Goal: Book appointment/travel/reservation

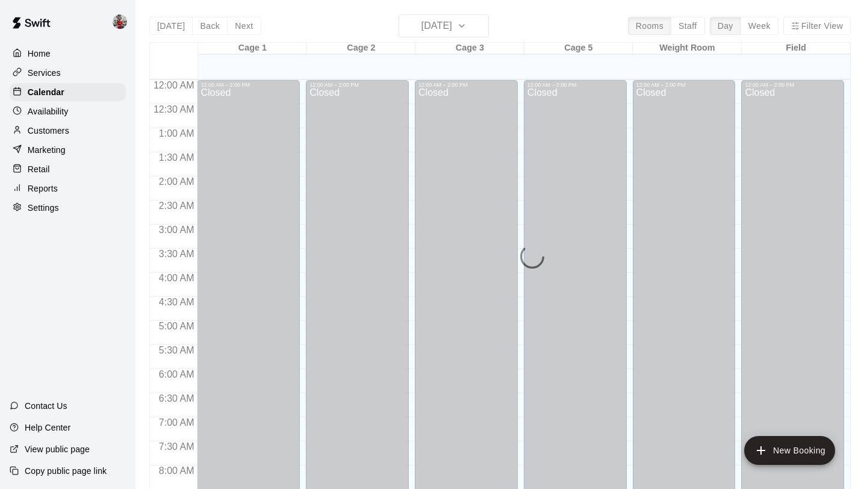
scroll to position [698, 0]
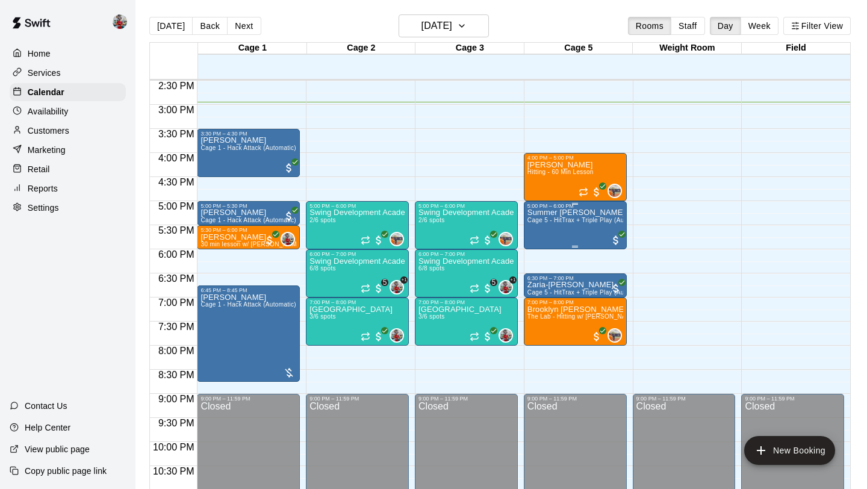
click at [602, 234] on div "Summer [PERSON_NAME] Cage 5 - HitTrax + Triple Play (Automatic)" at bounding box center [575, 453] width 96 height 489
click at [726, 273] on div at bounding box center [433, 244] width 867 height 489
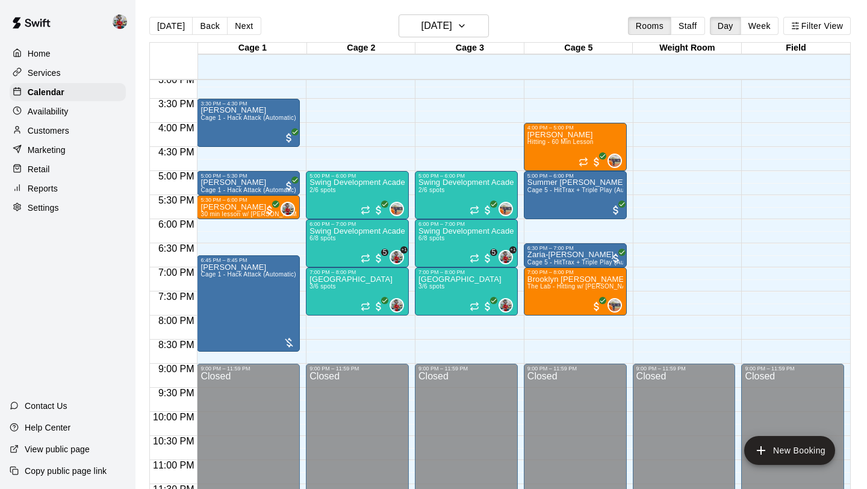
scroll to position [734, 0]
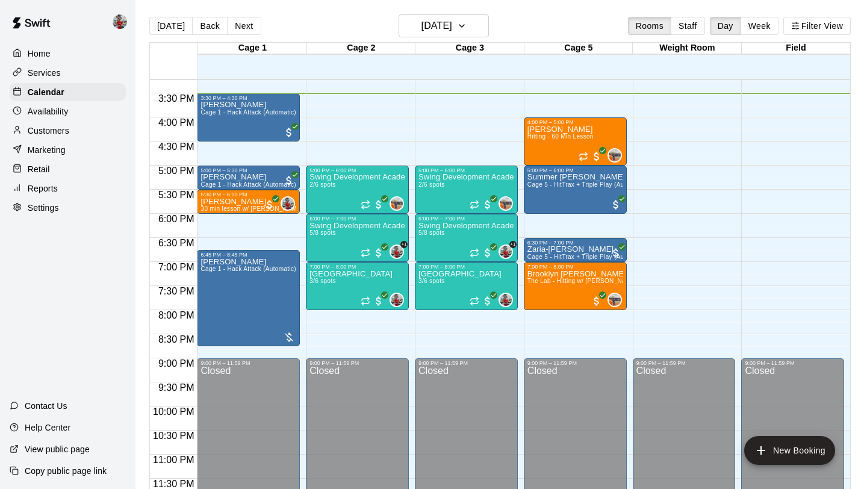
click at [52, 75] on p "Services" at bounding box center [44, 73] width 33 height 12
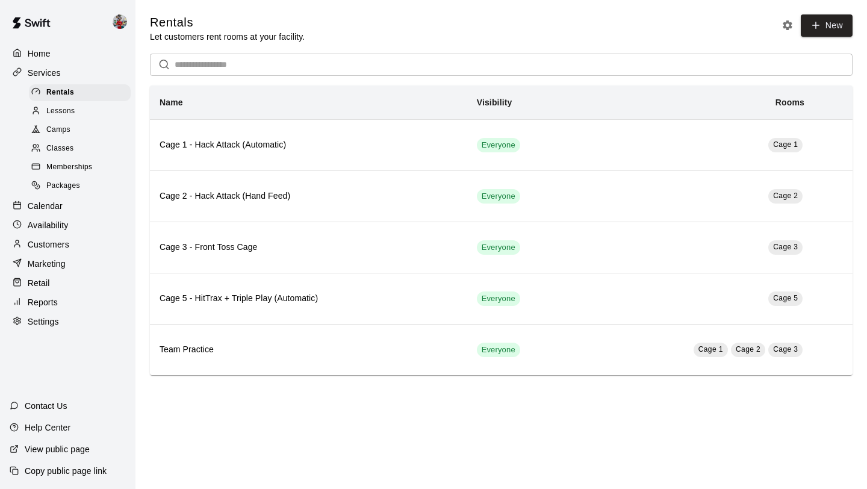
click at [57, 114] on span "Lessons" at bounding box center [60, 111] width 29 height 12
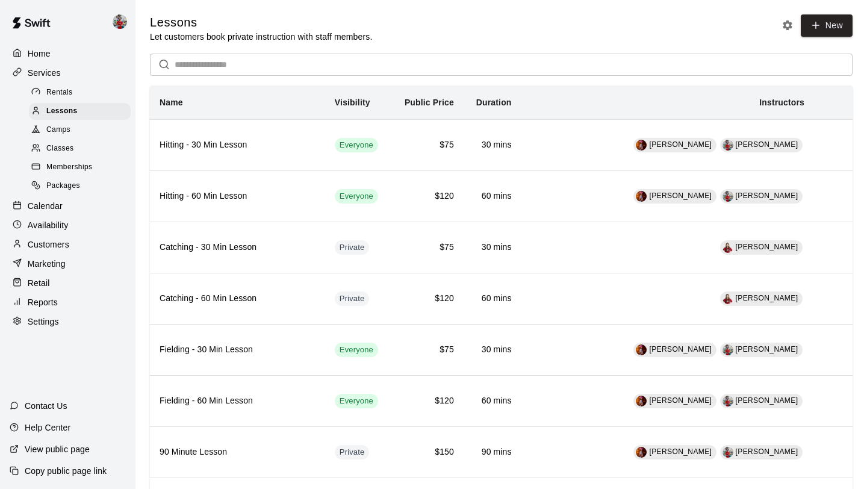
click at [59, 207] on p "Calendar" at bounding box center [45, 206] width 35 height 12
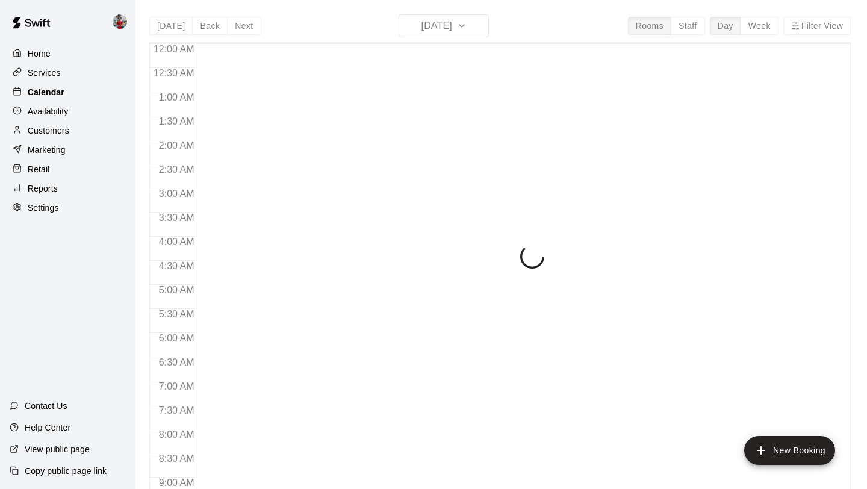
scroll to position [698, 0]
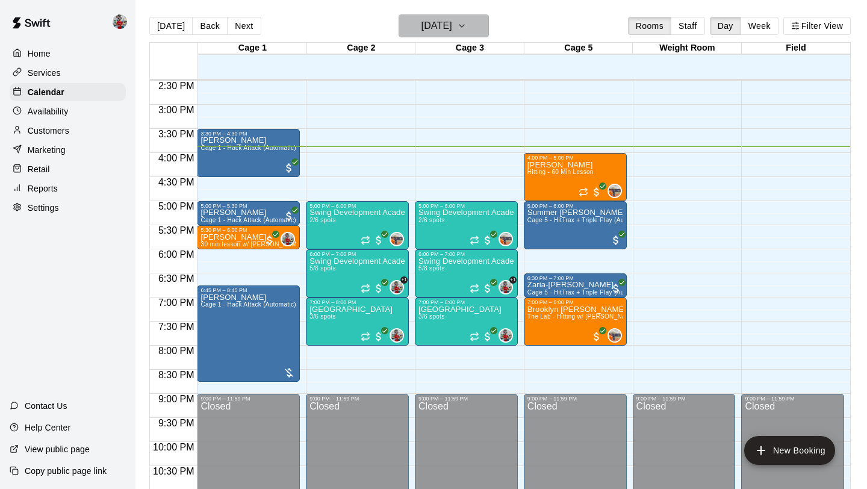
click at [445, 23] on h6 "[DATE]" at bounding box center [436, 25] width 31 height 17
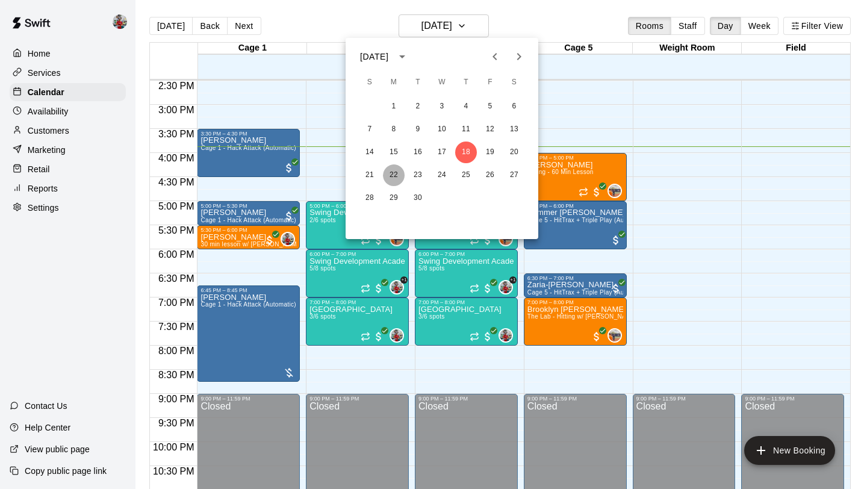
click at [397, 181] on button "22" at bounding box center [394, 175] width 22 height 22
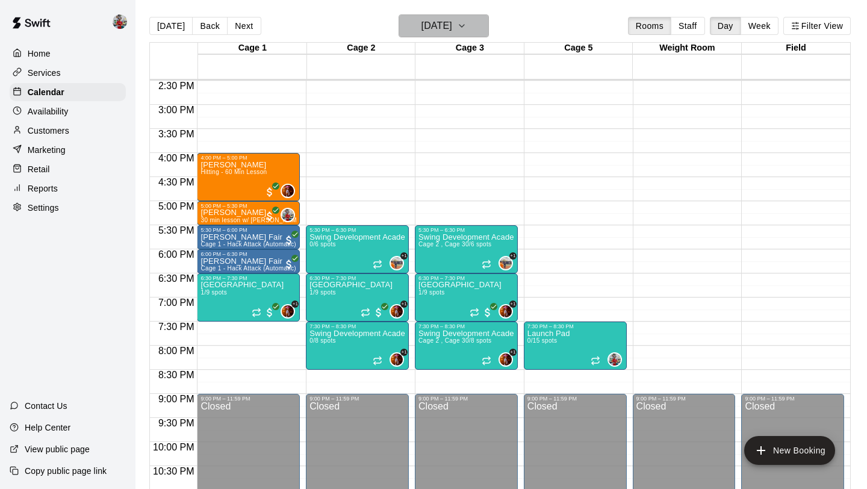
click at [450, 29] on h6 "[DATE]" at bounding box center [436, 25] width 31 height 17
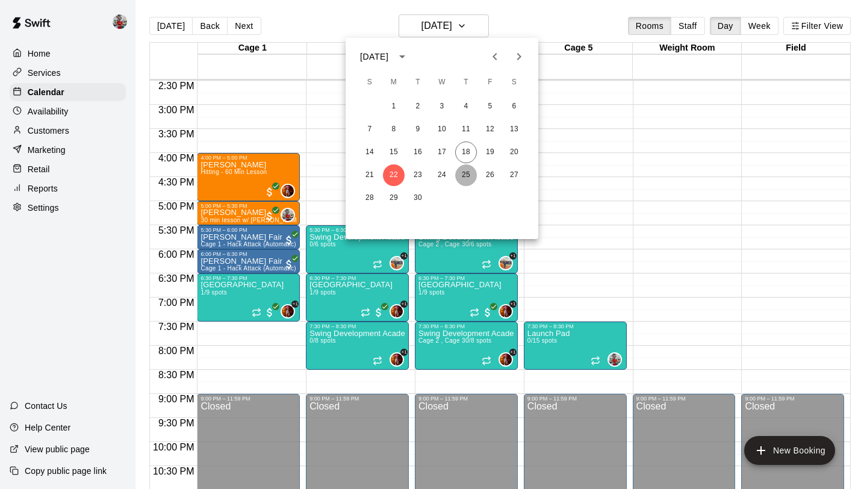
click at [464, 176] on button "25" at bounding box center [466, 175] width 22 height 22
